Goal: Navigation & Orientation: Understand site structure

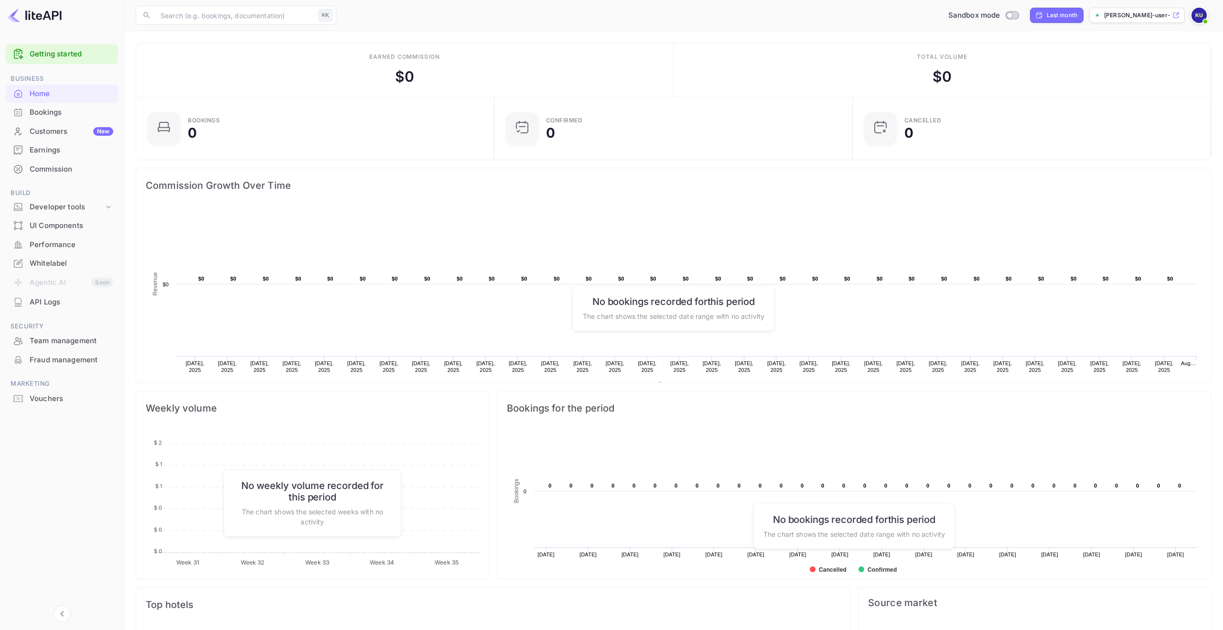
scroll to position [155, 353]
click at [1011, 15] on input "Switch to Production mode" at bounding box center [1009, 15] width 19 height 6
checkbox input "false"
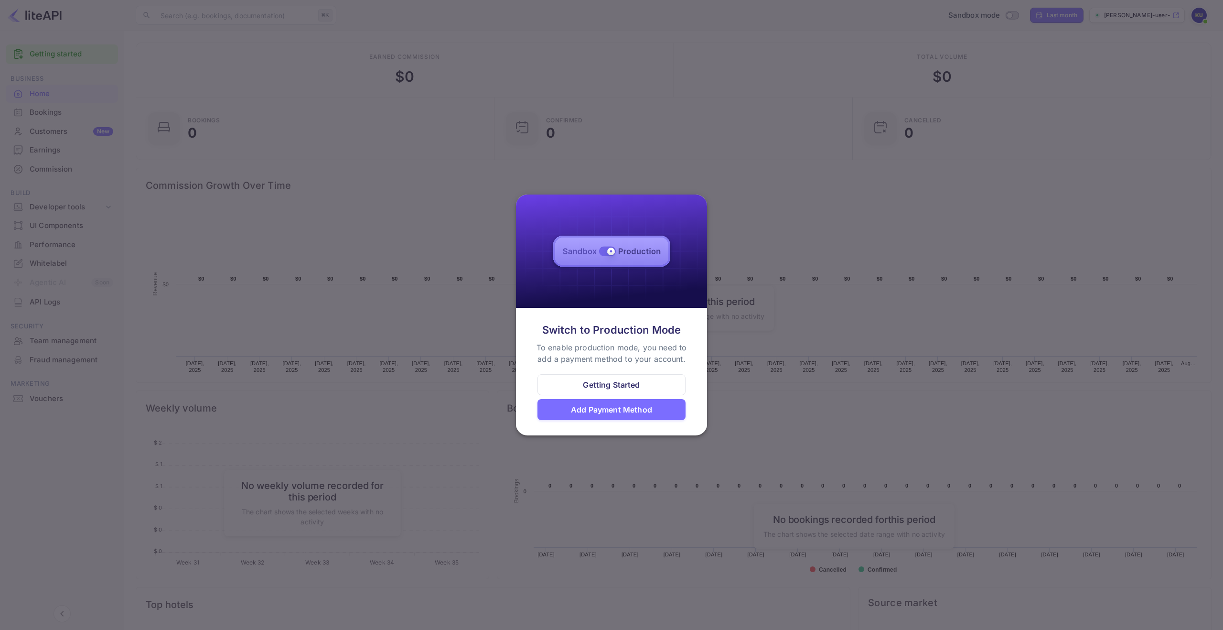
click at [792, 274] on div at bounding box center [611, 315] width 1223 height 630
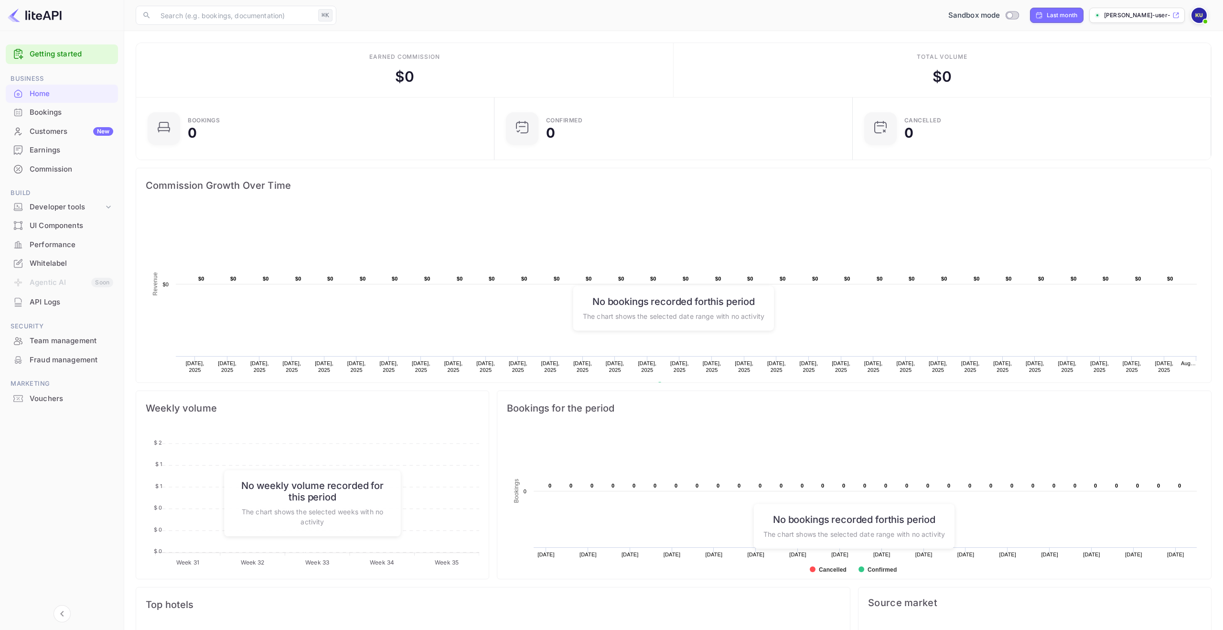
click at [48, 56] on link "Getting started" at bounding box center [72, 54] width 84 height 11
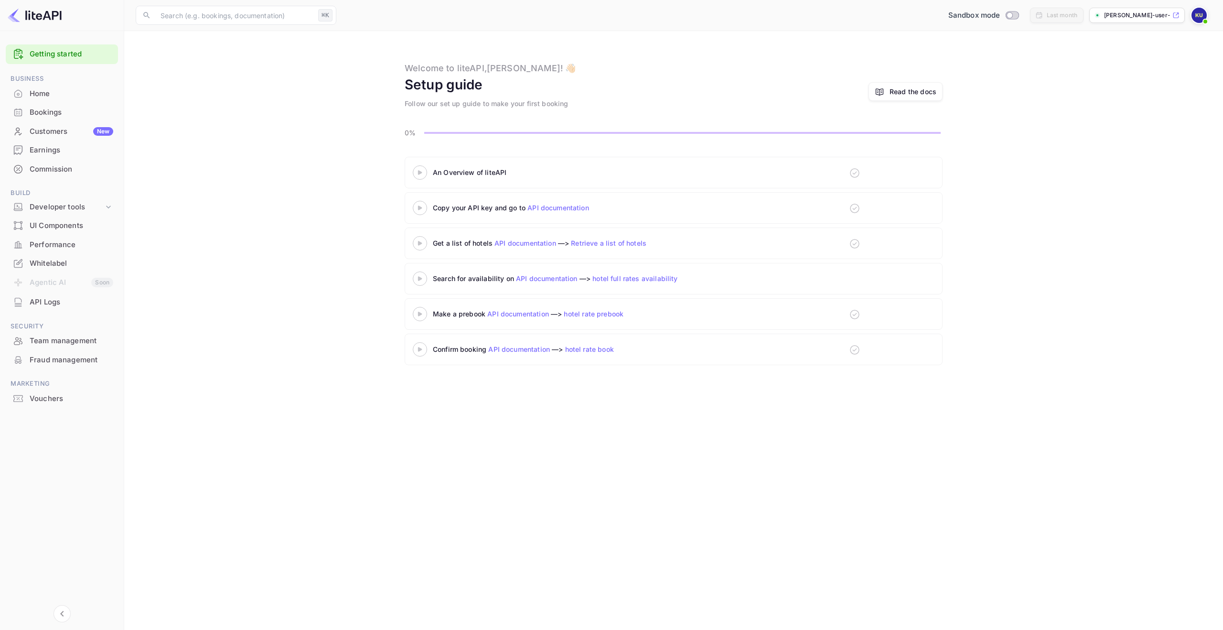
click at [420, 173] on 3 at bounding box center [420, 172] width 4 height 4
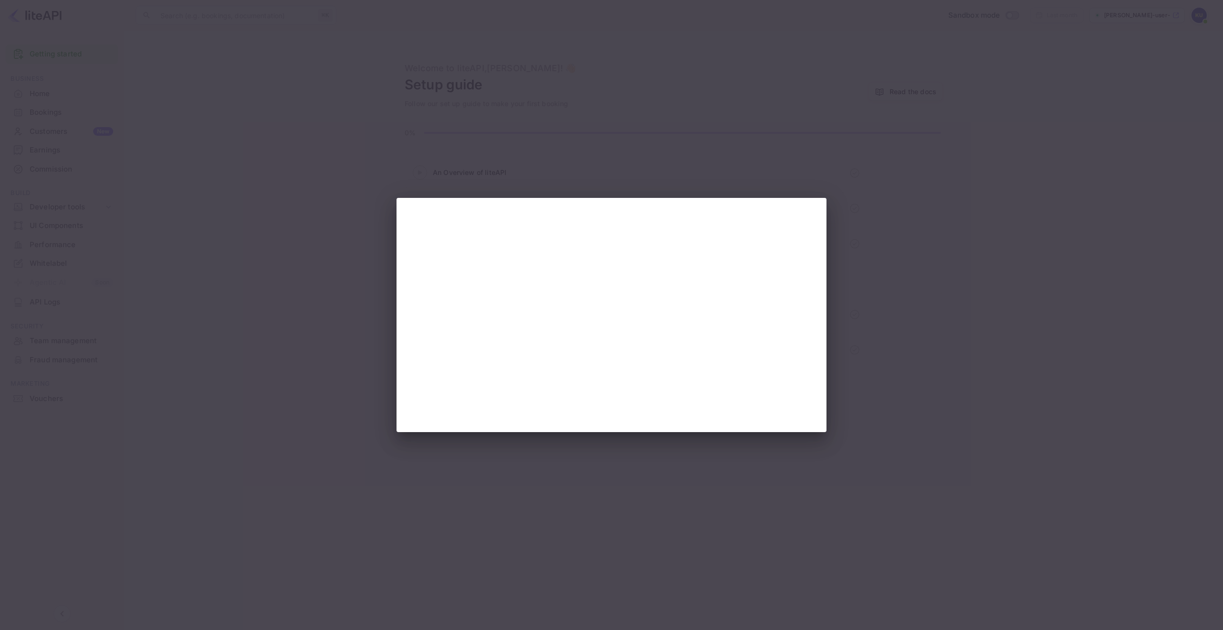
click at [483, 177] on div at bounding box center [611, 315] width 1223 height 630
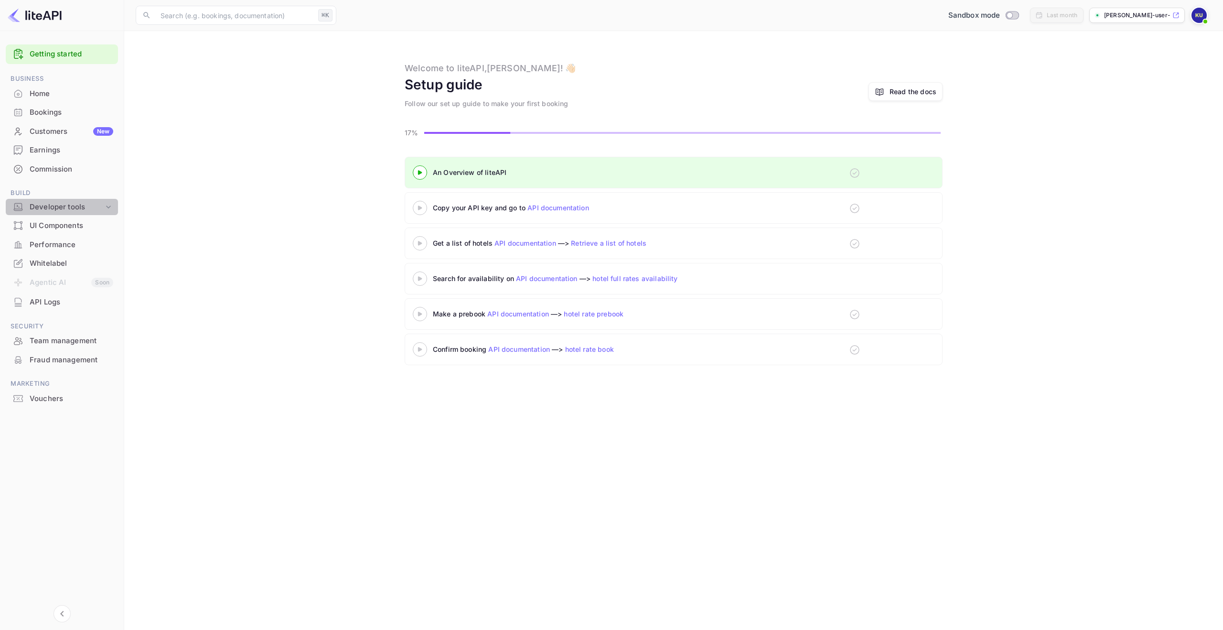
click at [88, 214] on div "Developer tools" at bounding box center [62, 207] width 112 height 17
click at [82, 224] on p "API docs and SDKs" at bounding box center [64, 223] width 62 height 10
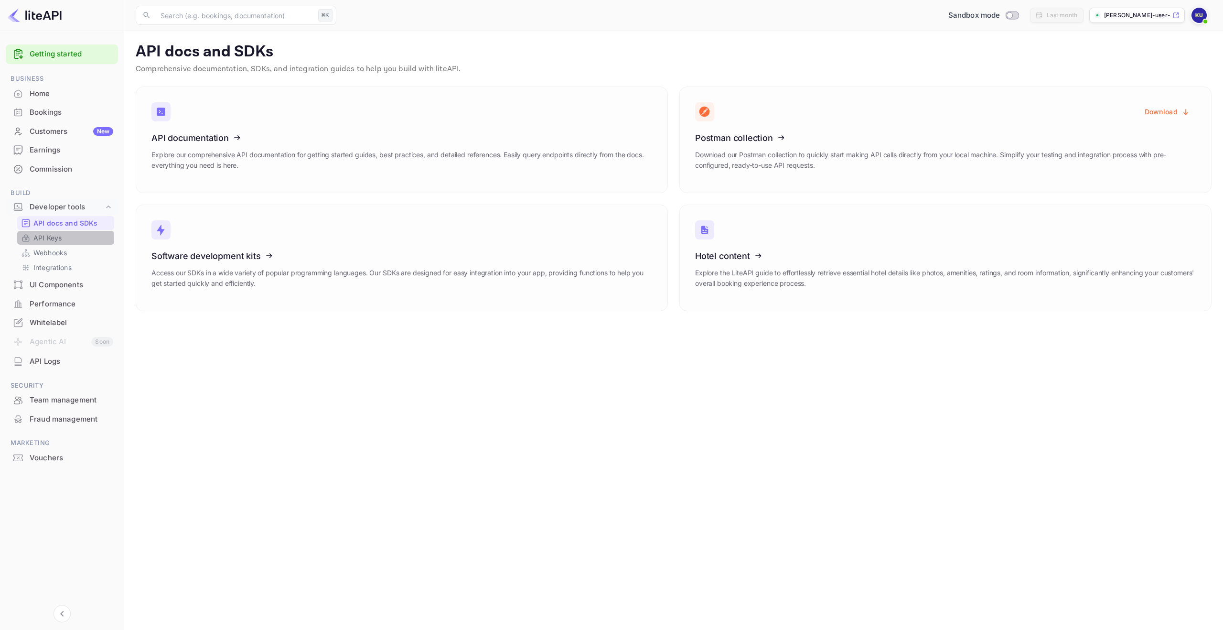
click at [71, 234] on link "API Keys" at bounding box center [65, 238] width 89 height 10
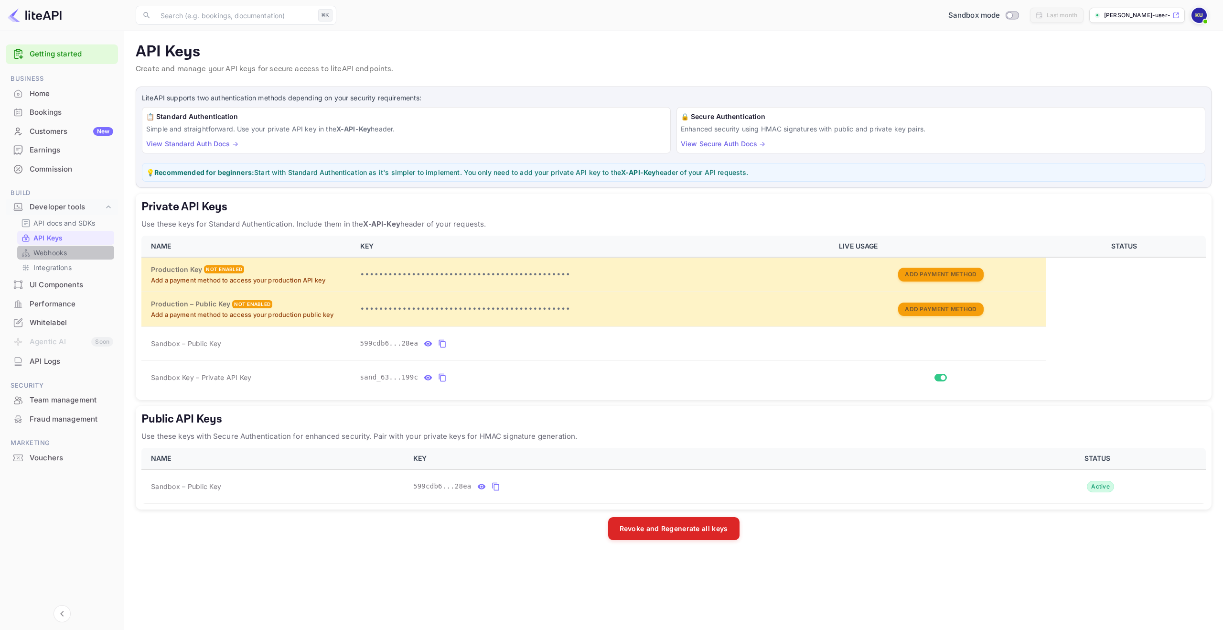
click at [76, 256] on link "Webhooks" at bounding box center [65, 252] width 89 height 10
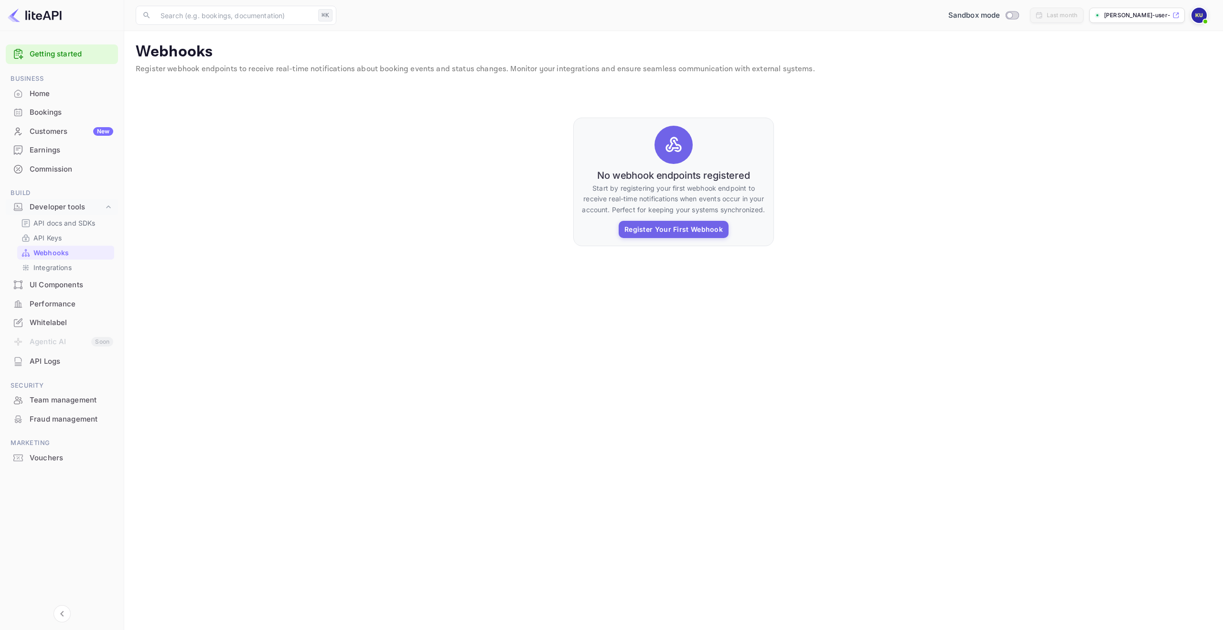
click at [72, 281] on div "UI Components" at bounding box center [72, 284] width 84 height 11
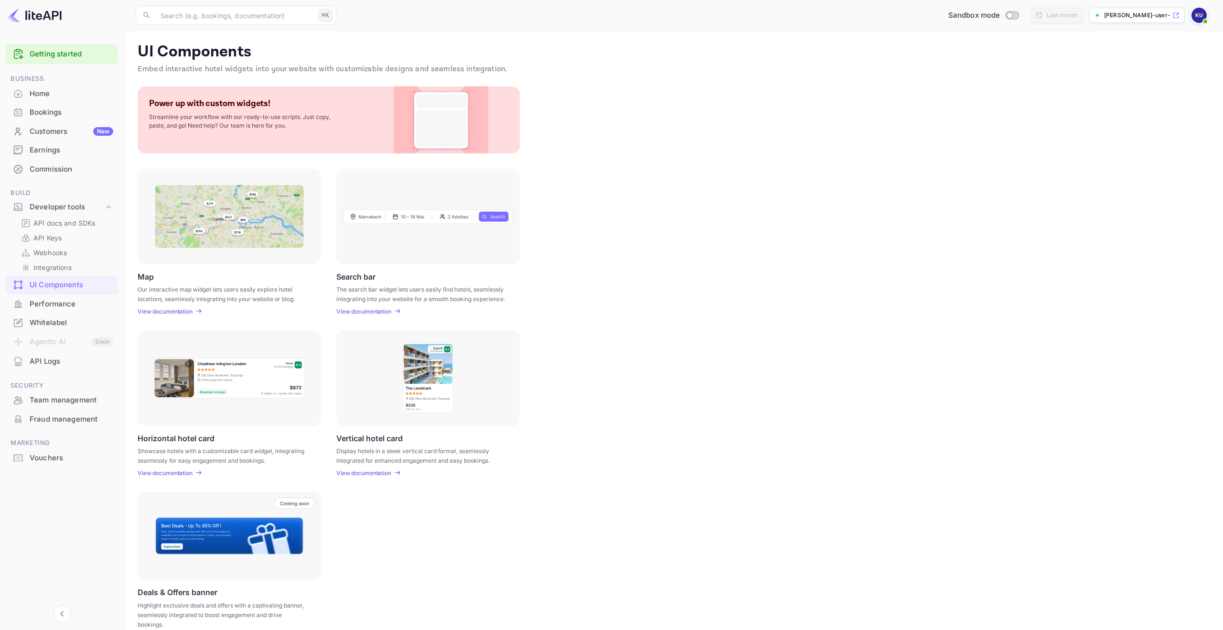
click at [55, 362] on div "API Logs" at bounding box center [72, 361] width 84 height 11
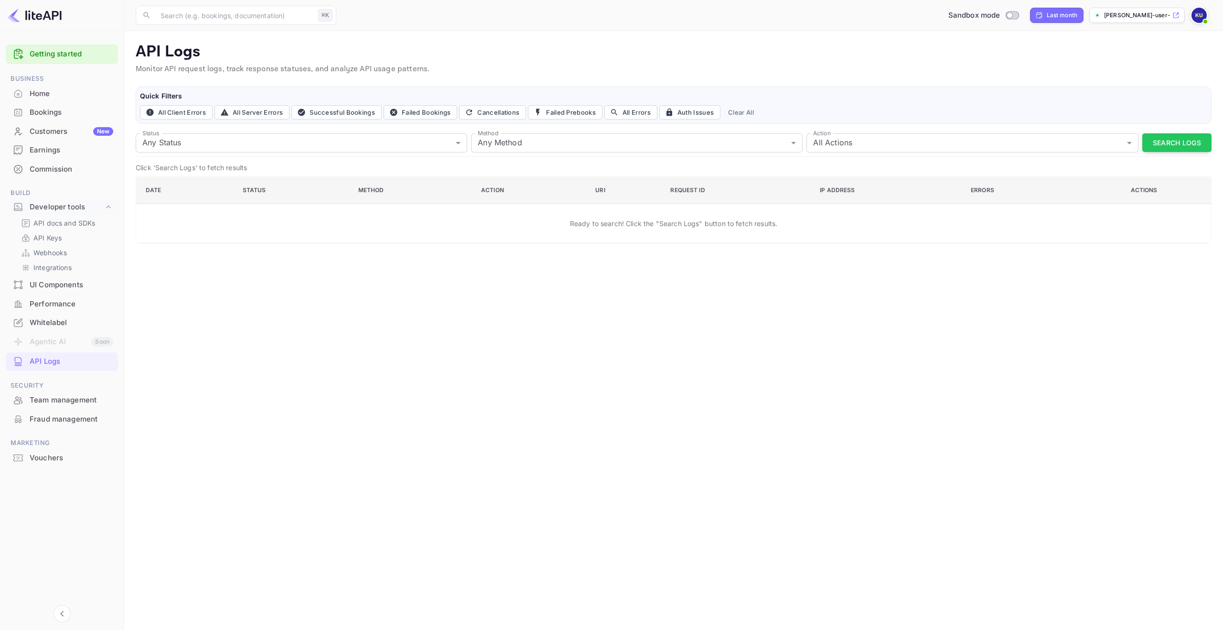
click at [58, 397] on div "Team management" at bounding box center [72, 400] width 84 height 11
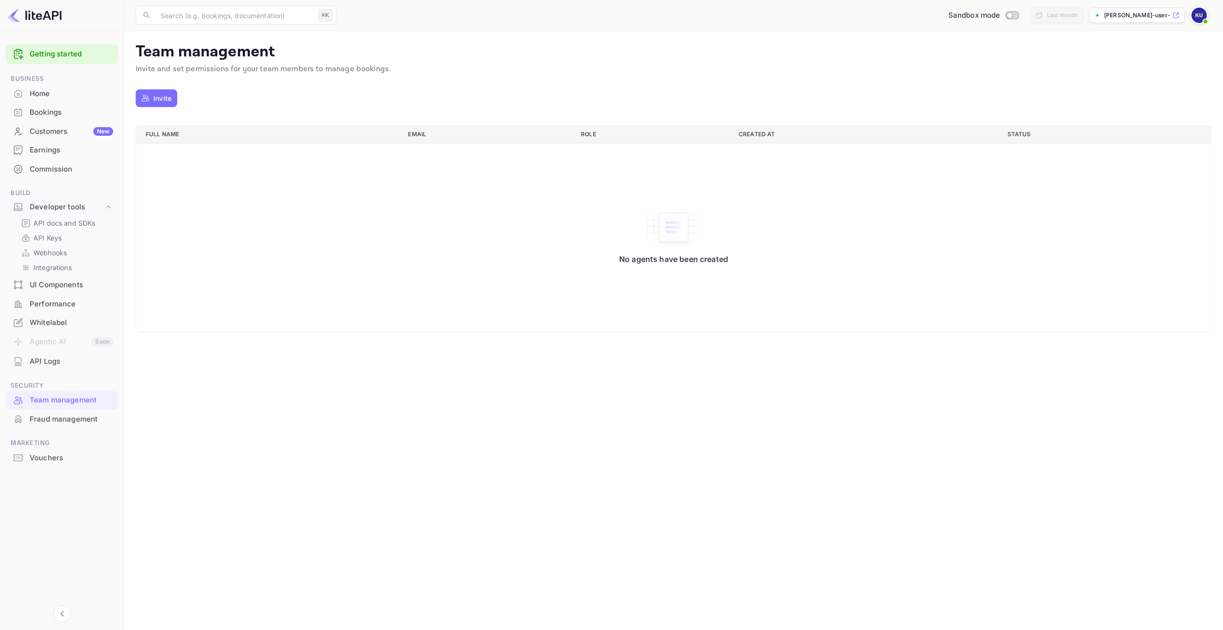
click at [73, 420] on div "Fraud management" at bounding box center [72, 419] width 84 height 11
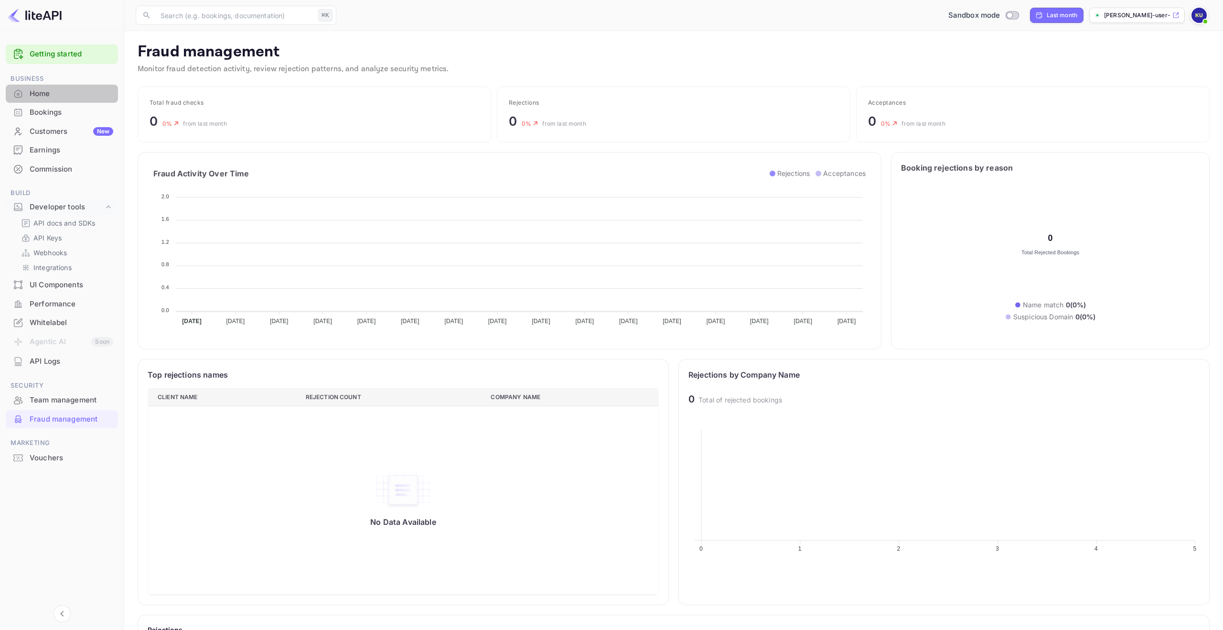
click at [70, 96] on div "Home" at bounding box center [72, 93] width 84 height 11
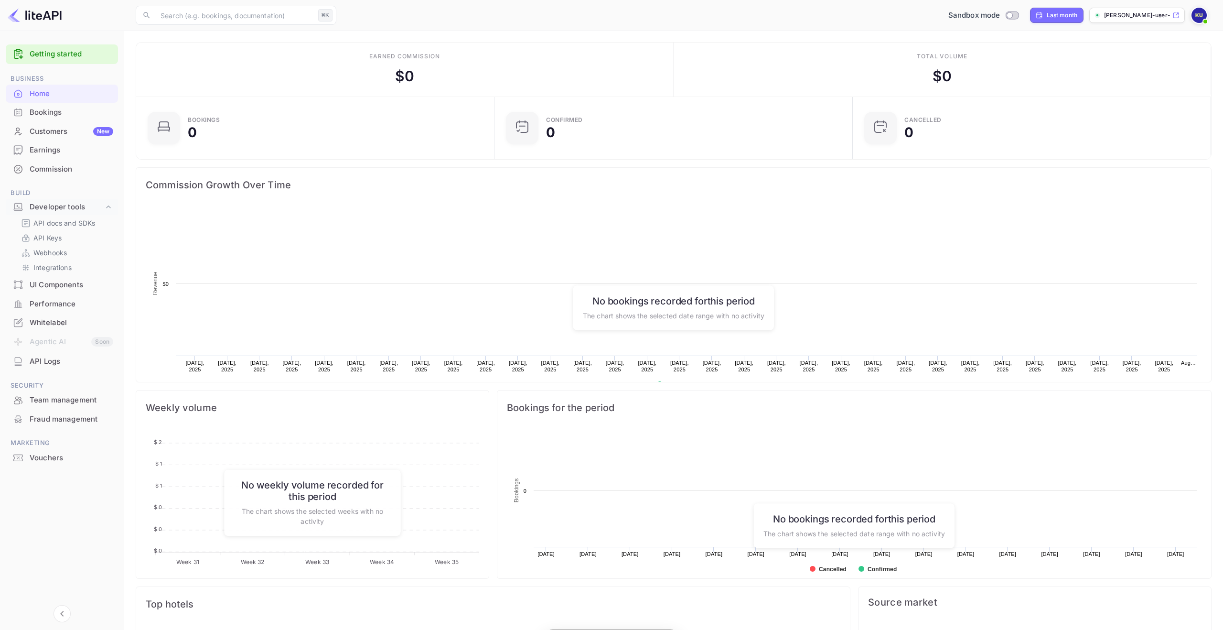
scroll to position [155, 353]
